Goal: Navigation & Orientation: Find specific page/section

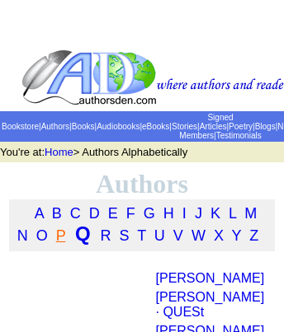
click at [60, 240] on link "P" at bounding box center [61, 236] width 10 height 16
